Goal: Task Accomplishment & Management: Manage account settings

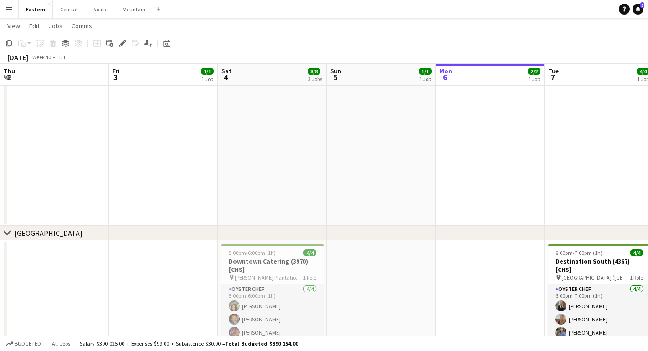
scroll to position [0, 256]
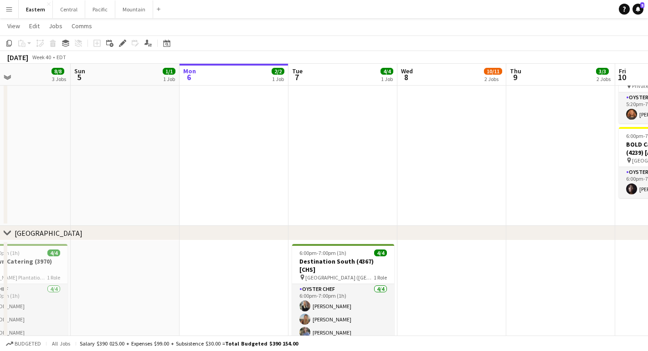
click at [9, 6] on app-icon "Menu" at bounding box center [8, 8] width 7 height 7
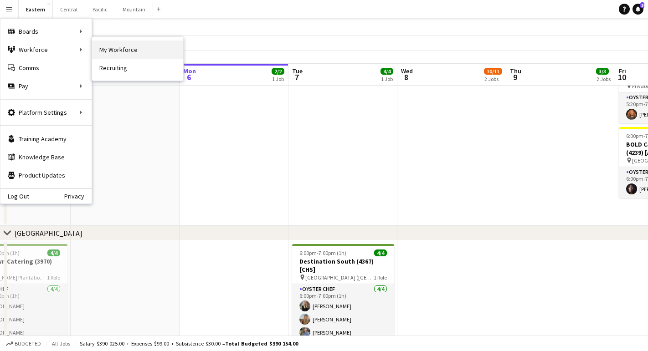
click at [136, 50] on link "My Workforce" at bounding box center [137, 50] width 91 height 18
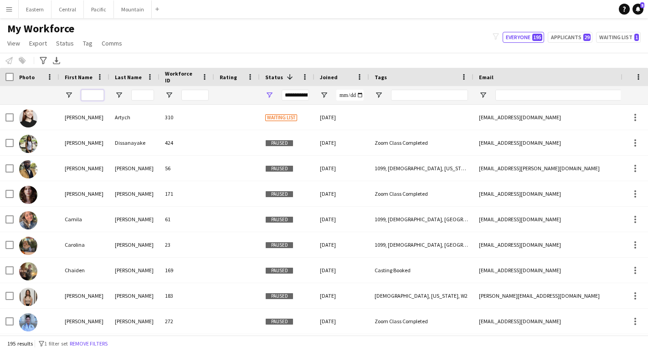
click at [97, 91] on input "First Name Filter Input" at bounding box center [92, 95] width 23 height 11
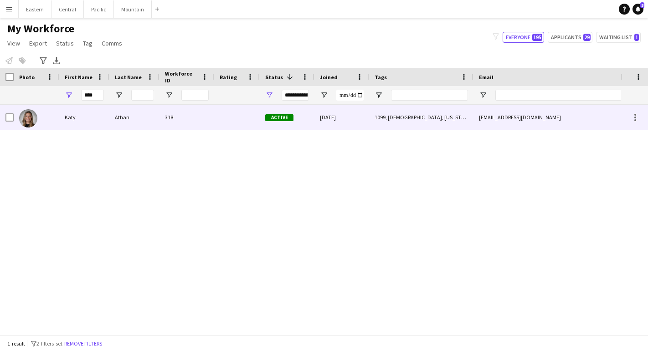
click at [85, 113] on div "Katy" at bounding box center [84, 117] width 50 height 25
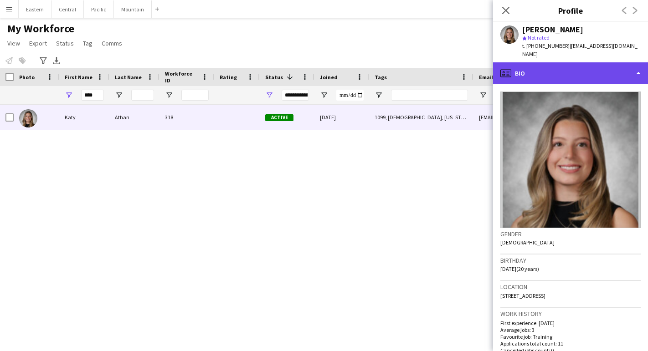
click at [566, 62] on div "profile Bio" at bounding box center [570, 73] width 155 height 22
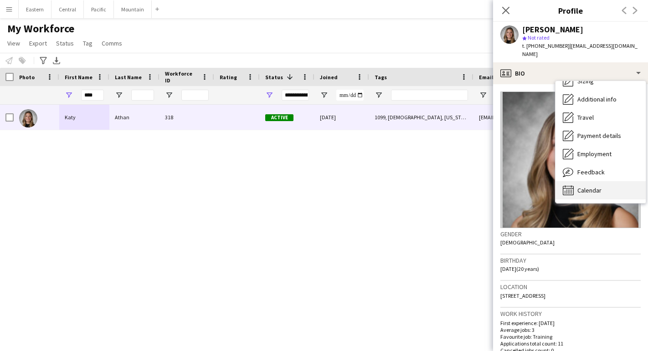
scroll to position [67, 0]
click at [574, 181] on div "Calendar Calendar" at bounding box center [600, 190] width 90 height 18
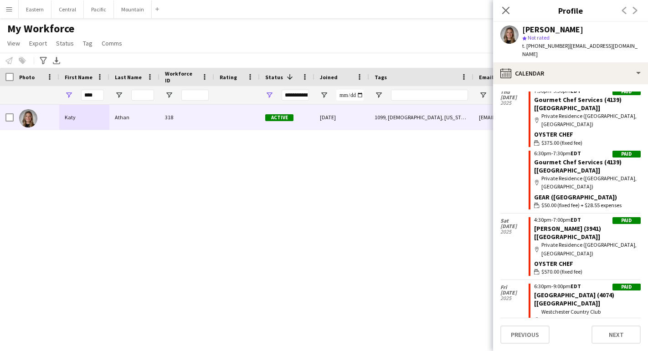
scroll to position [356, 0]
drag, startPoint x: 97, startPoint y: 95, endPoint x: 55, endPoint y: 92, distance: 42.5
click at [55, 95] on div "****" at bounding box center [518, 95] width 1037 height 18
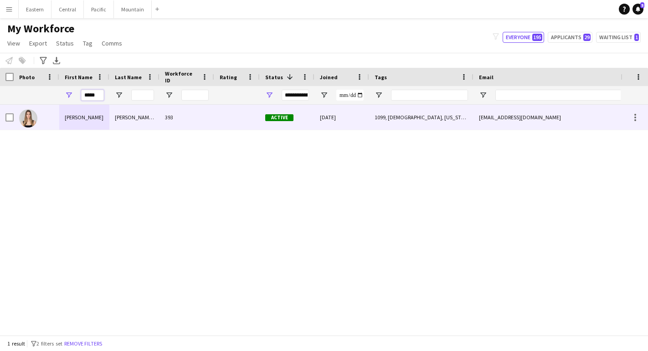
type input "*****"
click at [91, 126] on div "[PERSON_NAME]" at bounding box center [84, 117] width 50 height 25
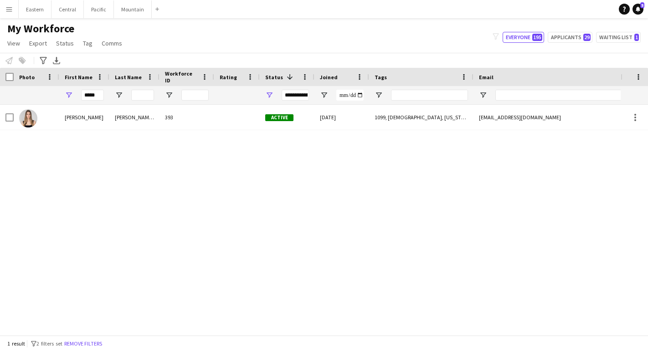
click at [514, 132] on div "[PERSON_NAME] 393 Active [DATE] 1099, [DEMOGRAPHIC_DATA], [US_STATE], Northeast…" at bounding box center [310, 220] width 620 height 231
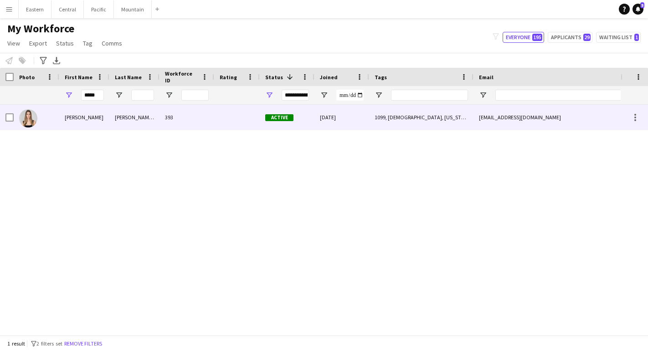
click at [515, 119] on div "[EMAIL_ADDRESS][DOMAIN_NAME]" at bounding box center [564, 117] width 182 height 25
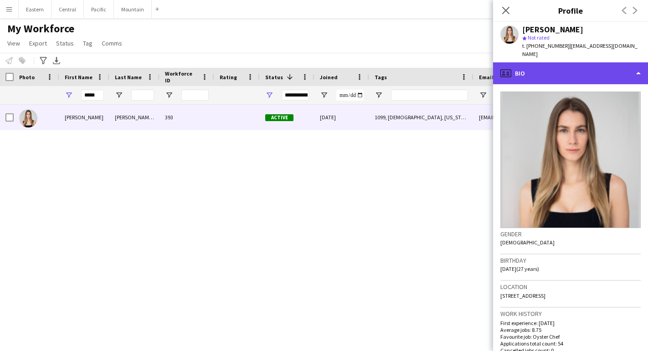
click at [578, 69] on div "profile Bio" at bounding box center [570, 73] width 155 height 22
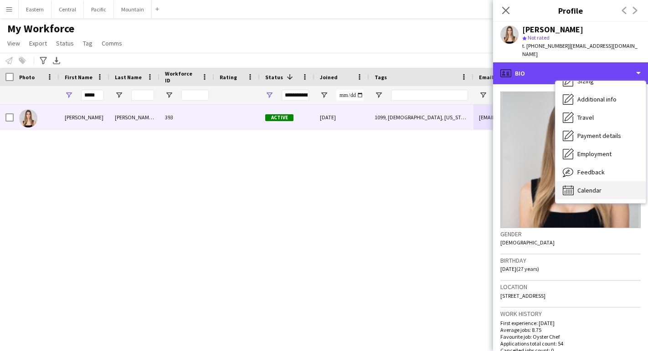
scroll to position [67, 0]
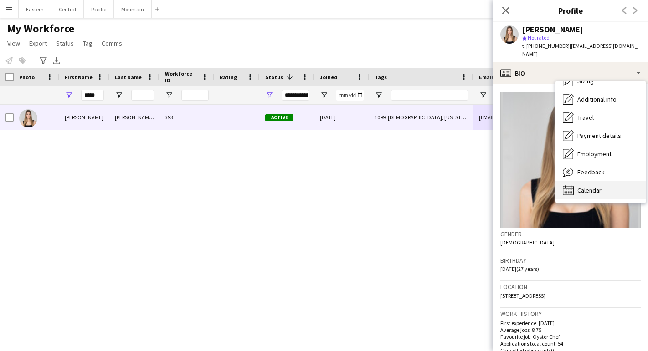
click at [575, 181] on div "Calendar Calendar" at bounding box center [600, 190] width 90 height 18
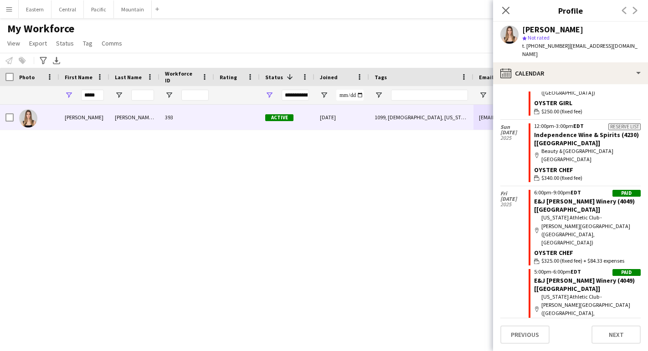
scroll to position [2042, 0]
click at [33, 7] on button "Eastern Close" at bounding box center [35, 9] width 33 height 18
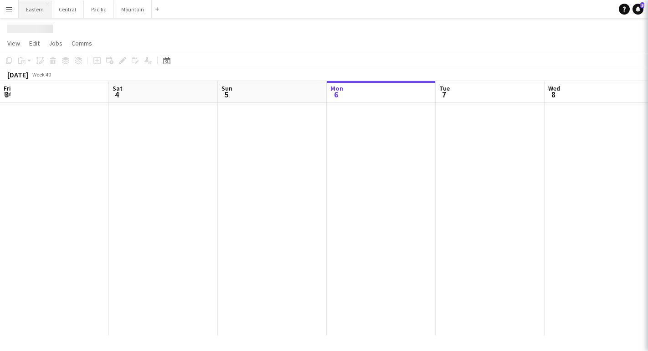
scroll to position [0, 218]
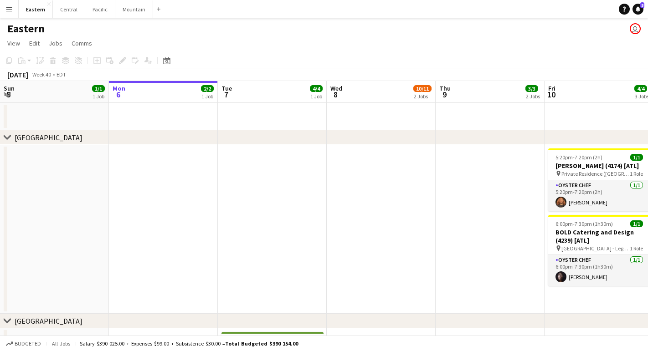
click at [172, 60] on div "Date picker [DATE] [DATE] [DATE] M [DATE] T [DATE] W [DATE] T [DATE] F [DATE] S…" at bounding box center [164, 60] width 21 height 11
click at [160, 61] on div "Date picker [DATE] [DATE] [DATE] M [DATE] T [DATE] W [DATE] T [DATE] F [DATE] S…" at bounding box center [164, 60] width 21 height 11
click at [169, 61] on icon "Date picker" at bounding box center [166, 60] width 7 height 7
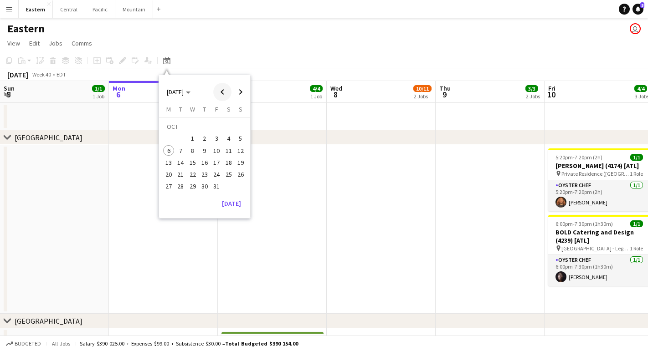
click at [226, 92] on span "Previous month" at bounding box center [222, 92] width 18 height 18
click at [238, 88] on span "Next month" at bounding box center [240, 92] width 18 height 18
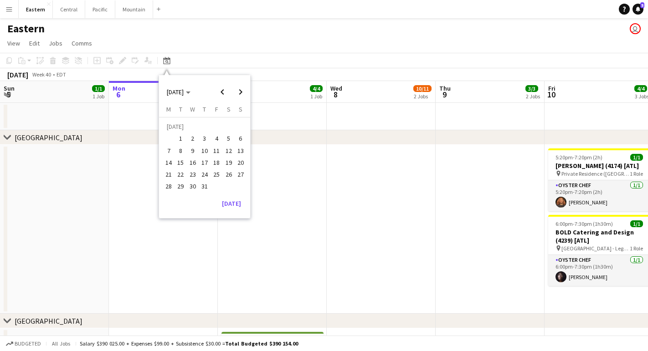
click at [242, 149] on span "13" at bounding box center [240, 150] width 11 height 11
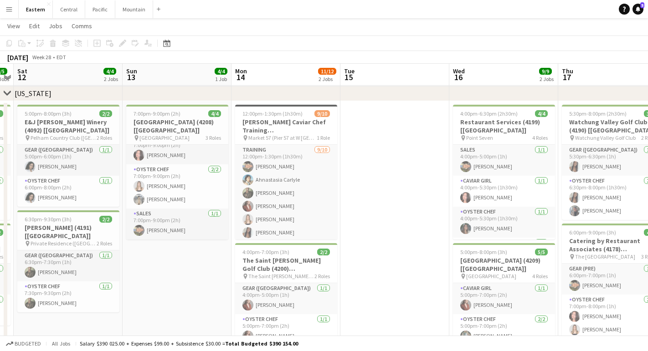
scroll to position [11, 0]
click at [9, 13] on button "Menu" at bounding box center [9, 9] width 18 height 18
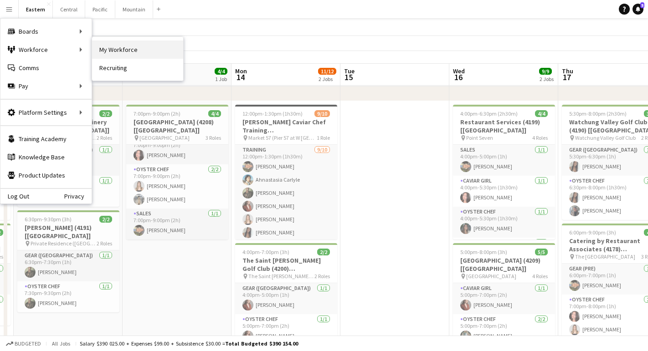
click at [103, 48] on link "My Workforce" at bounding box center [137, 50] width 91 height 18
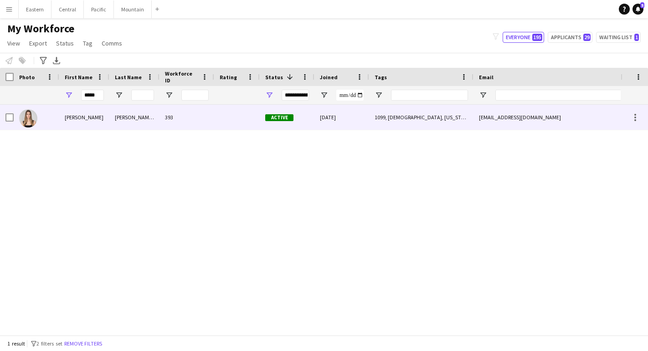
click at [102, 114] on div "[PERSON_NAME]" at bounding box center [84, 117] width 50 height 25
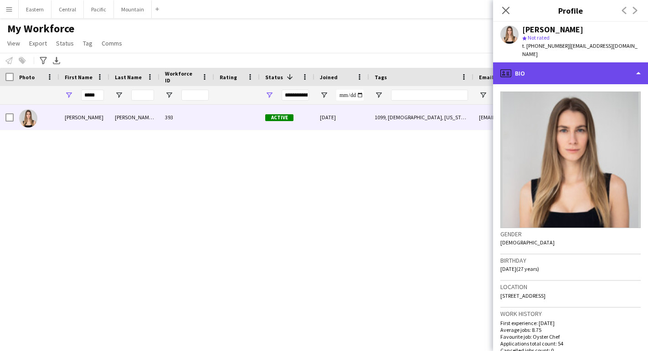
click at [528, 62] on div "profile Bio" at bounding box center [570, 73] width 155 height 22
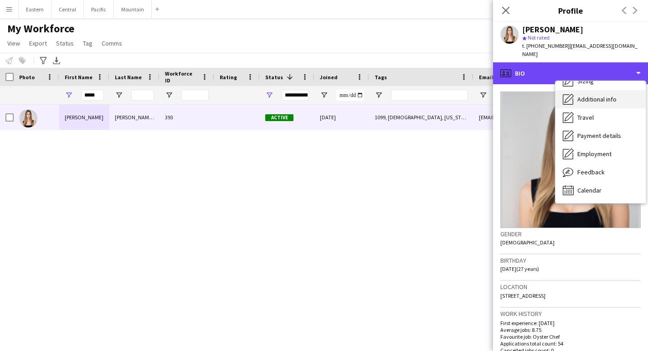
scroll to position [67, 0]
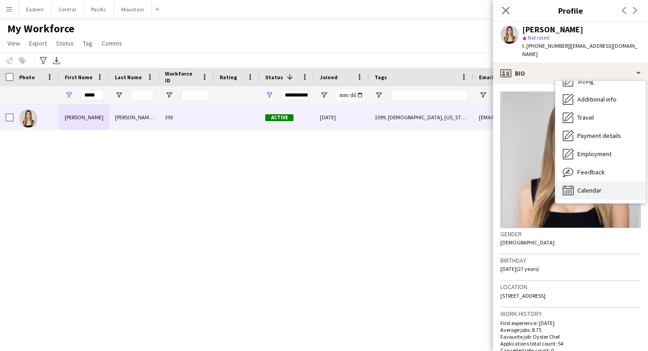
click at [579, 181] on div "Calendar Calendar" at bounding box center [600, 190] width 90 height 18
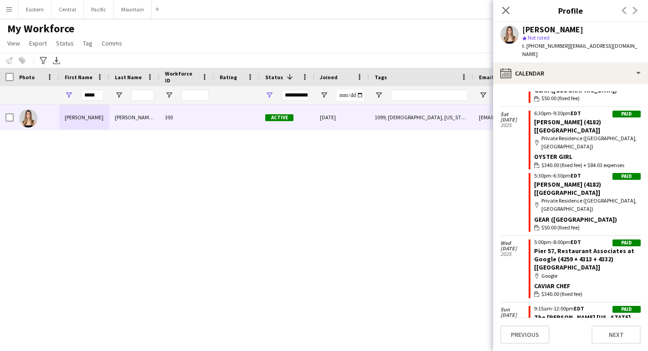
scroll to position [1461, 0]
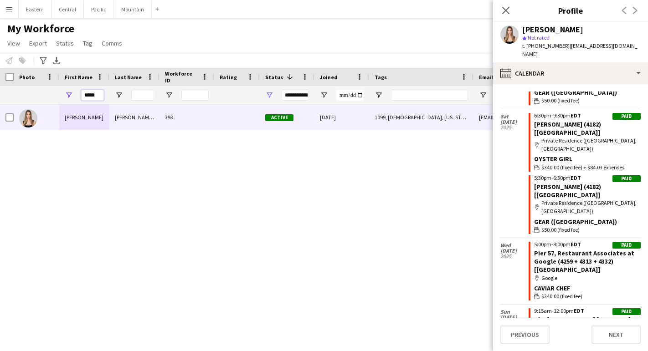
drag, startPoint x: 98, startPoint y: 96, endPoint x: 74, endPoint y: 96, distance: 23.7
click at [74, 96] on div "*****" at bounding box center [84, 95] width 50 height 18
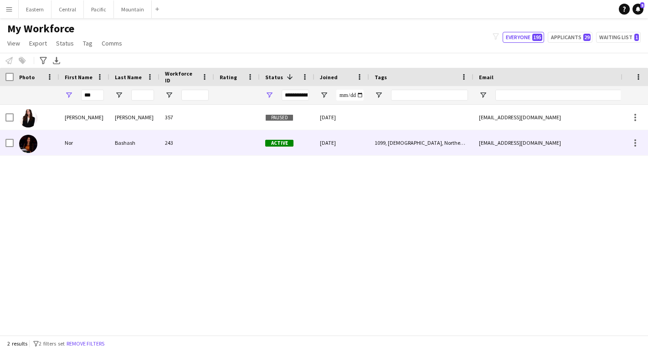
click at [90, 143] on div "Nor" at bounding box center [84, 142] width 50 height 25
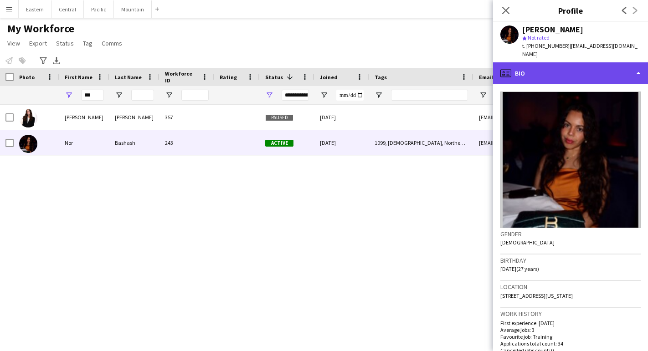
click at [549, 69] on div "profile Bio" at bounding box center [570, 73] width 155 height 22
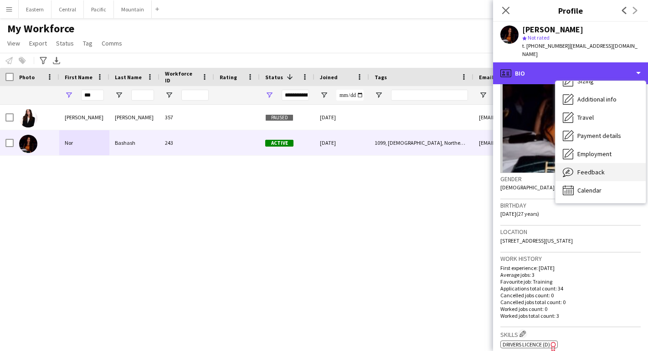
scroll to position [67, 0]
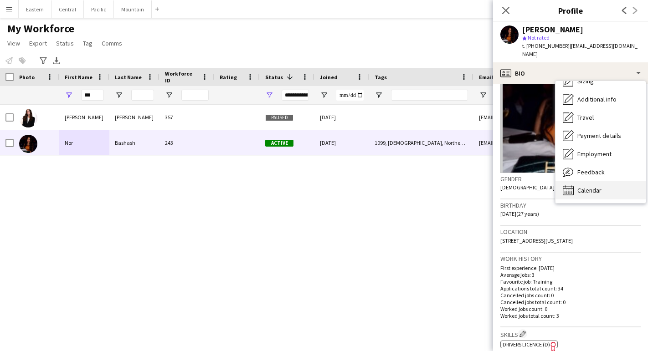
click at [582, 181] on div "Calendar Calendar" at bounding box center [600, 190] width 90 height 18
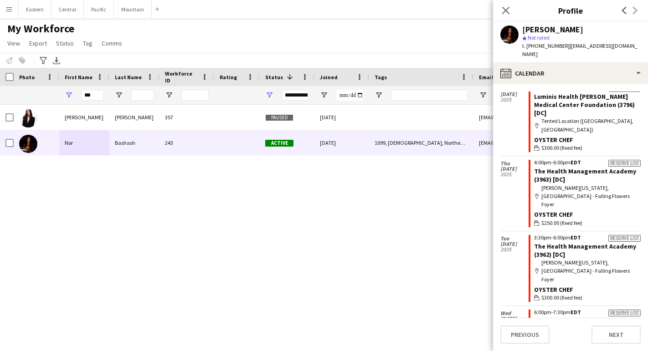
scroll to position [1646, 0]
drag, startPoint x: 93, startPoint y: 94, endPoint x: 69, endPoint y: 94, distance: 24.1
click at [69, 94] on div "***" at bounding box center [84, 95] width 50 height 18
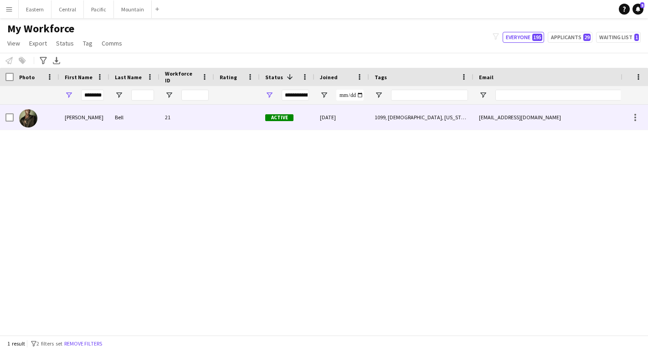
click at [79, 115] on div "[PERSON_NAME]" at bounding box center [84, 117] width 50 height 25
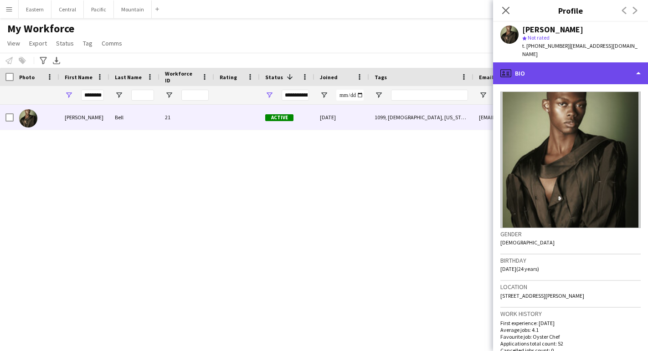
click at [564, 65] on div "profile Bio" at bounding box center [570, 73] width 155 height 22
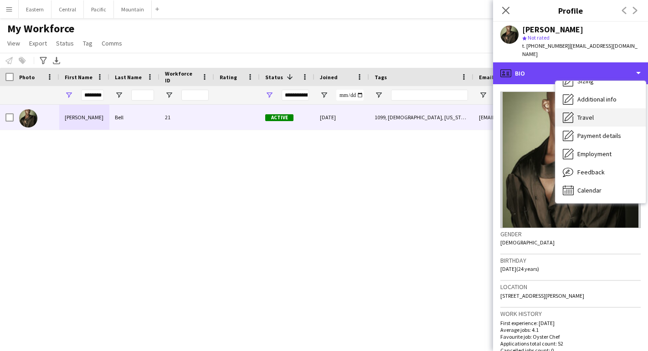
scroll to position [67, 0]
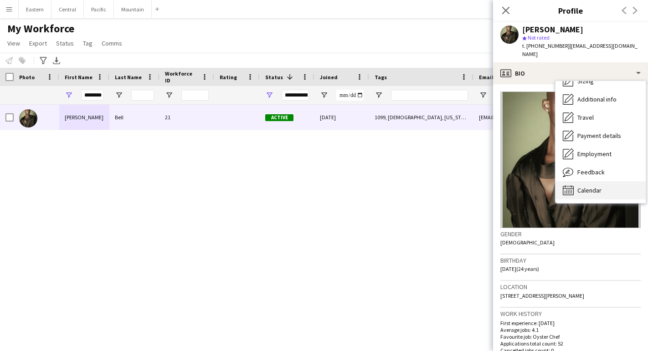
click at [573, 181] on div "Calendar Calendar" at bounding box center [600, 190] width 90 height 18
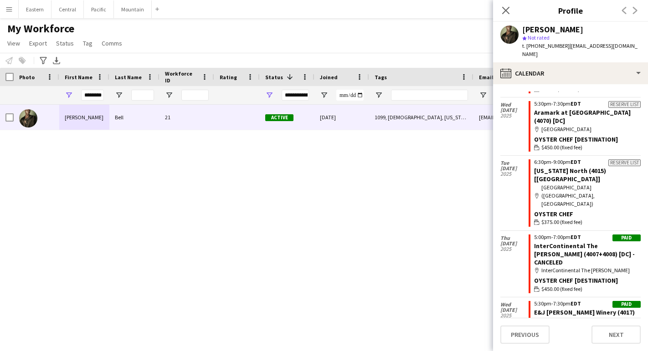
scroll to position [2333, 0]
click at [102, 99] on input "********" at bounding box center [92, 95] width 23 height 11
type input "*****"
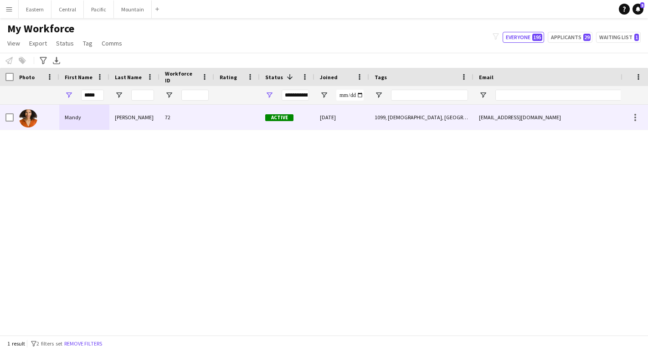
click at [108, 120] on div "Mandy" at bounding box center [84, 117] width 50 height 25
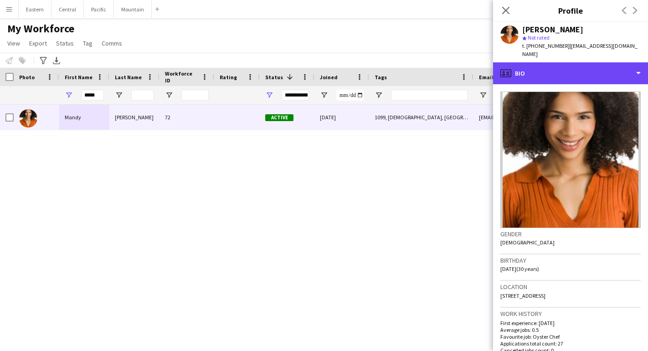
click at [570, 62] on div "profile Bio" at bounding box center [570, 73] width 155 height 22
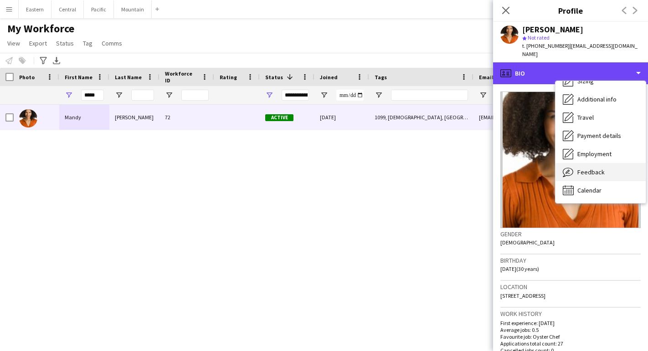
scroll to position [67, 0]
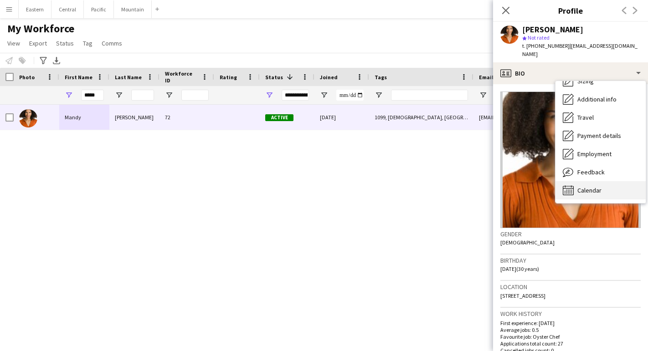
click at [578, 181] on div "Calendar Calendar" at bounding box center [600, 190] width 90 height 18
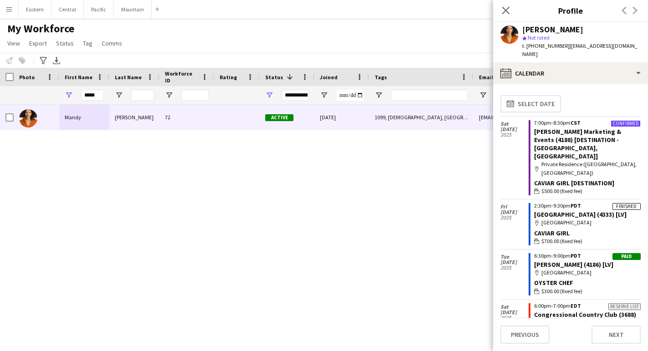
scroll to position [0, 0]
click at [503, 10] on icon "Close pop-in" at bounding box center [505, 10] width 9 height 9
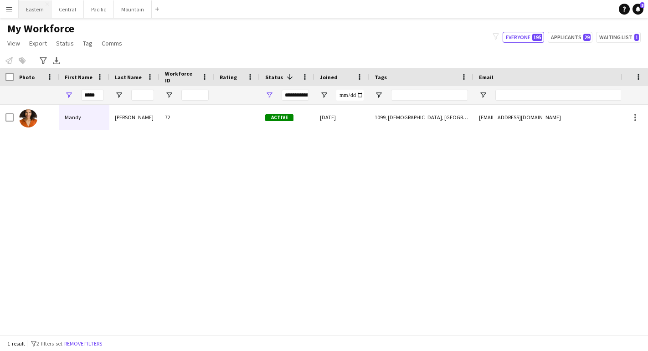
click at [37, 10] on button "Eastern Close" at bounding box center [35, 9] width 33 height 18
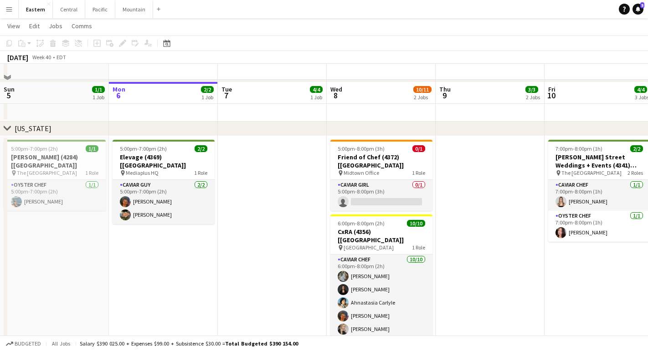
scroll to position [403, 0]
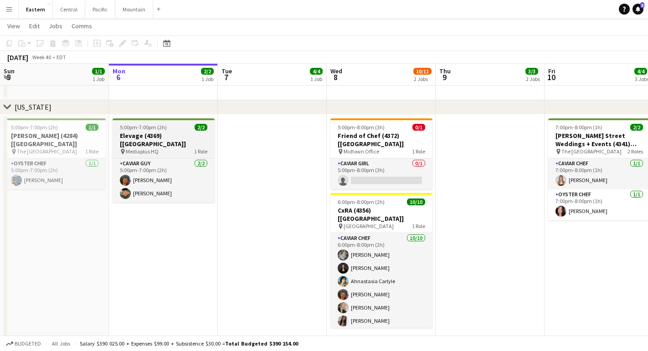
click at [158, 134] on h3 "Elevage (4369) [[GEOGRAPHIC_DATA]]" at bounding box center [164, 140] width 102 height 16
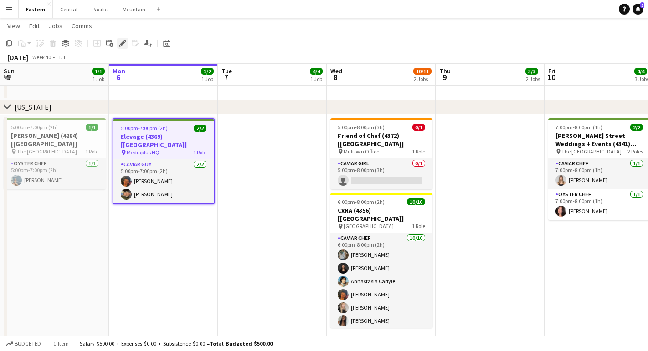
click at [123, 45] on icon "Edit" at bounding box center [122, 43] width 7 height 7
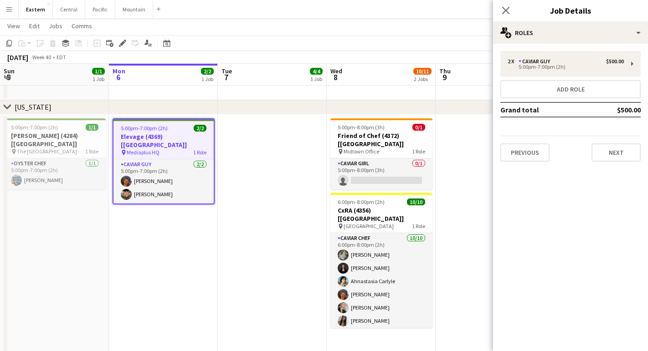
click at [609, 156] on button "Next" at bounding box center [615, 153] width 49 height 18
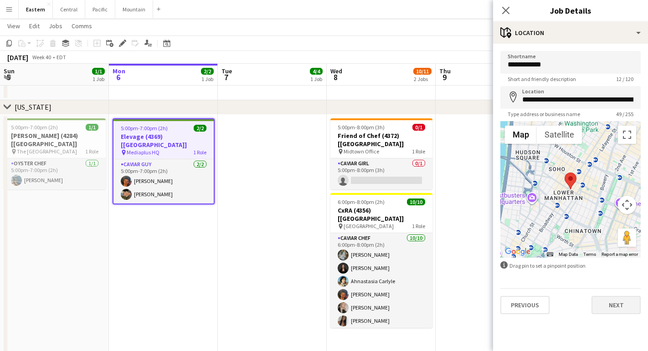
click at [609, 307] on button "Next" at bounding box center [615, 305] width 49 height 18
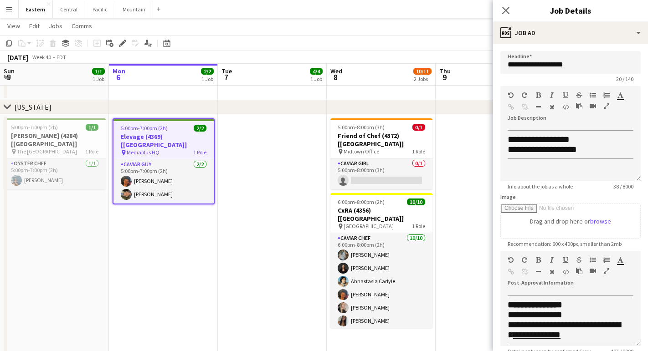
scroll to position [137, 0]
click at [506, 11] on icon at bounding box center [505, 10] width 9 height 9
